Goal: Navigation & Orientation: Go to known website

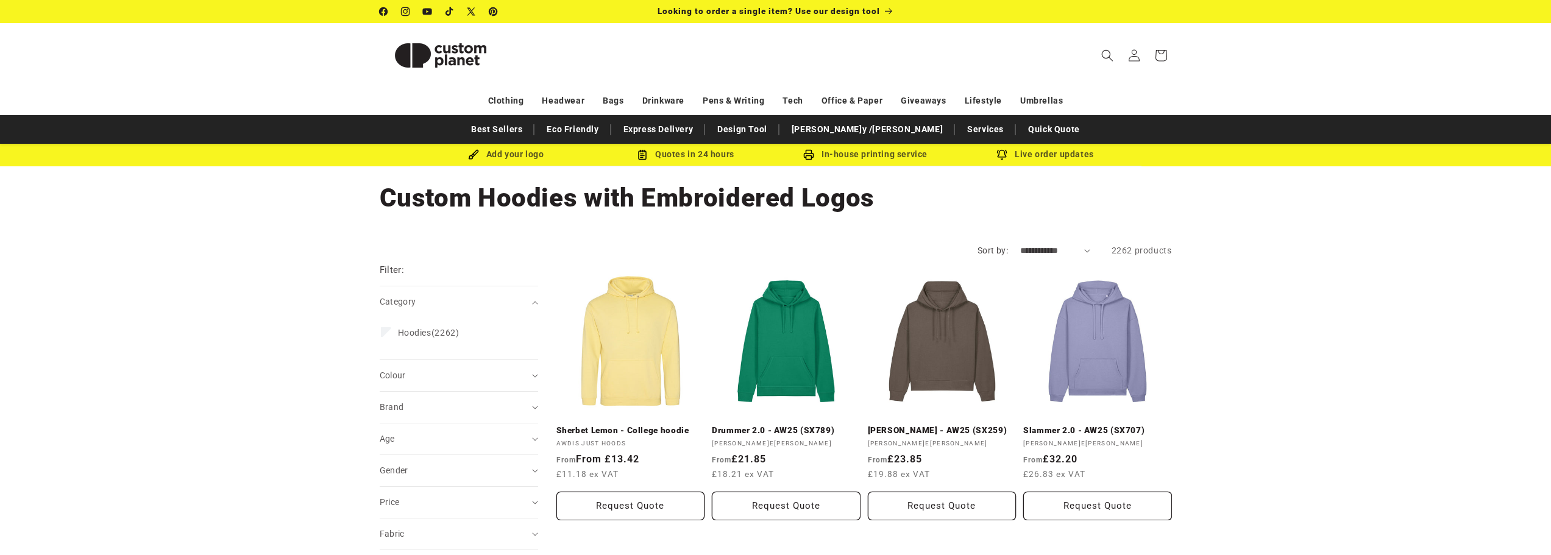
click at [456, 49] on img at bounding box center [441, 55] width 122 height 55
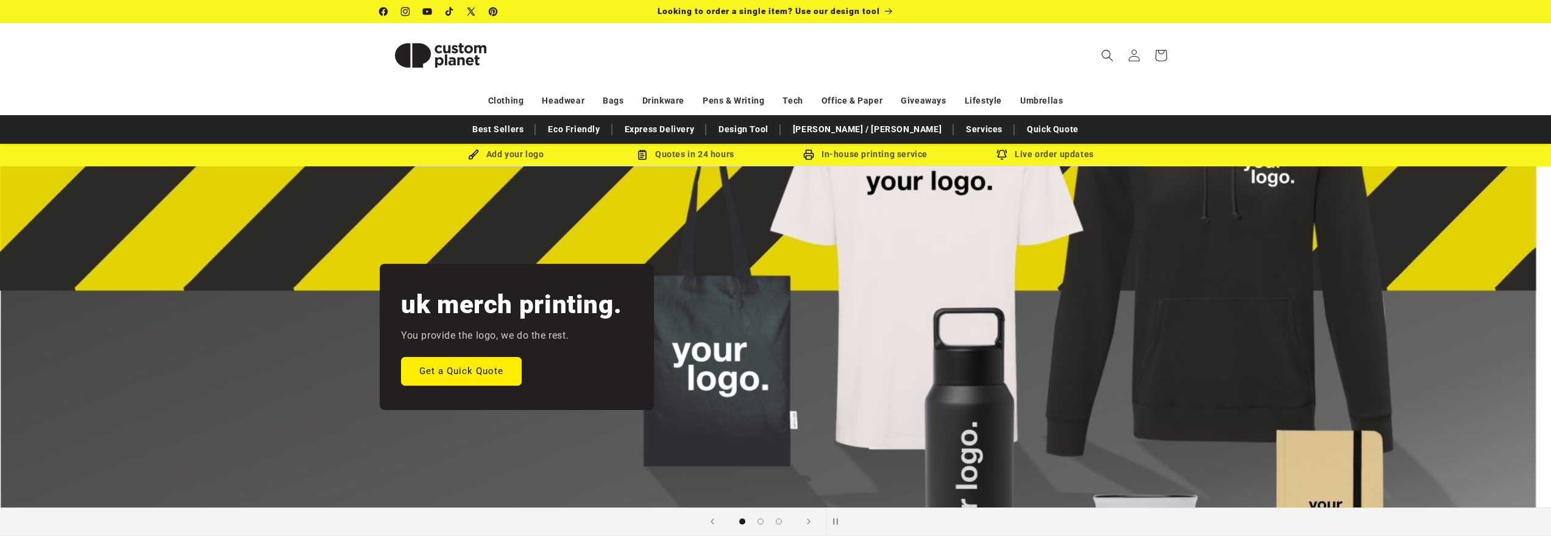
click at [456, 49] on img at bounding box center [441, 55] width 122 height 55
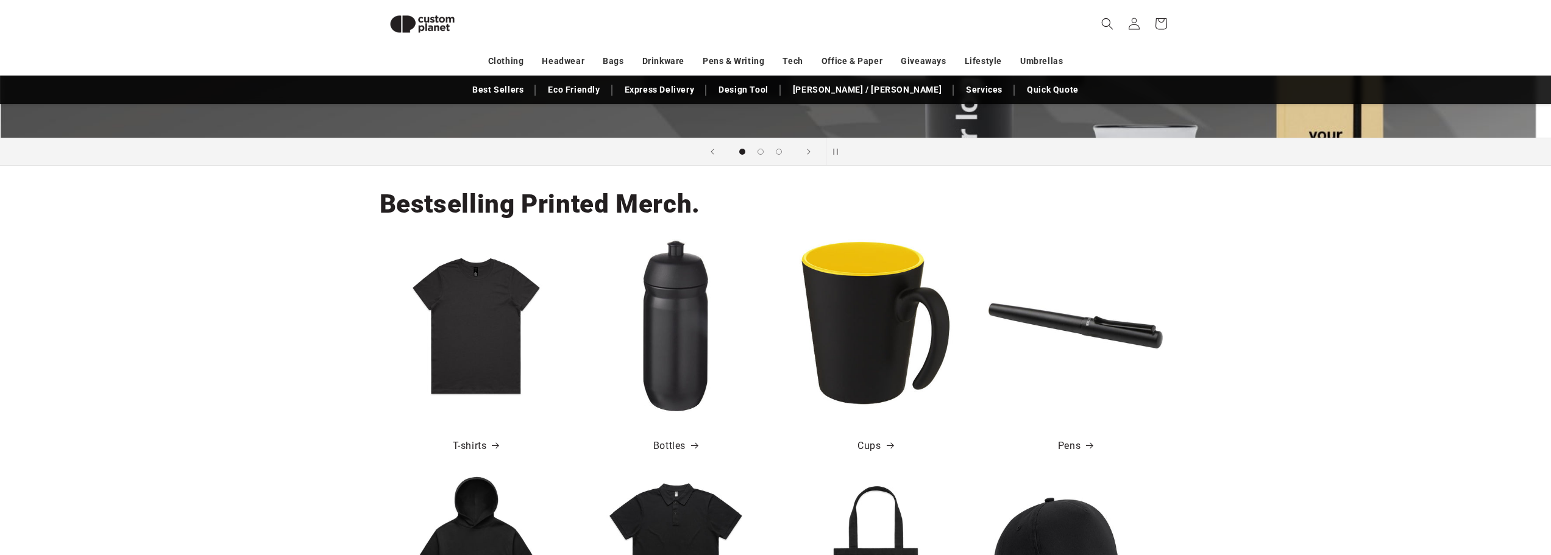
scroll to position [349, 0]
